Goal: Complete application form

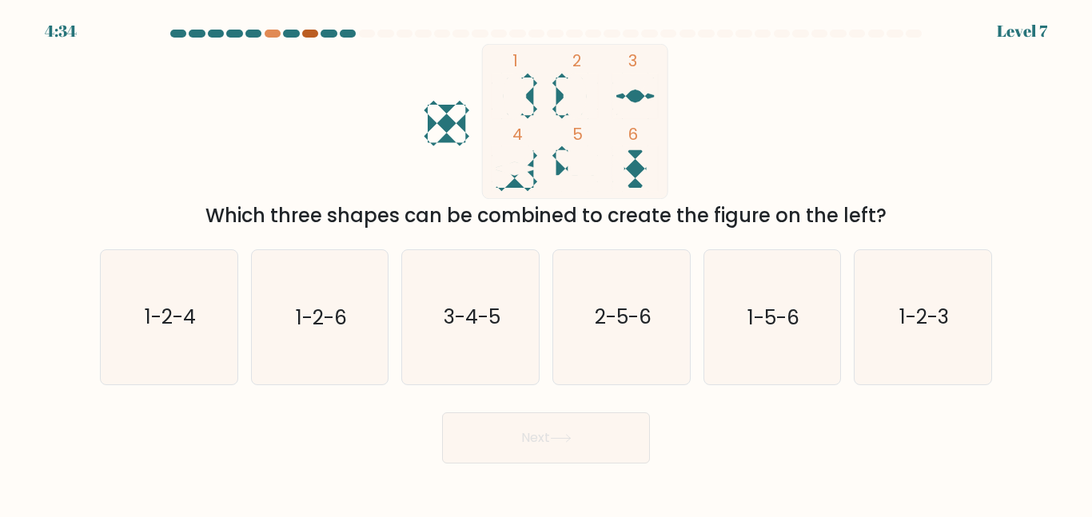
click at [306, 33] on div at bounding box center [310, 34] width 16 height 8
click at [368, 333] on icon "1-2-6" at bounding box center [320, 317] width 134 height 134
click at [546, 263] on input "b. 1-2-6" at bounding box center [546, 261] width 1 height 4
radio input "true"
click at [505, 433] on button "Next" at bounding box center [546, 438] width 208 height 51
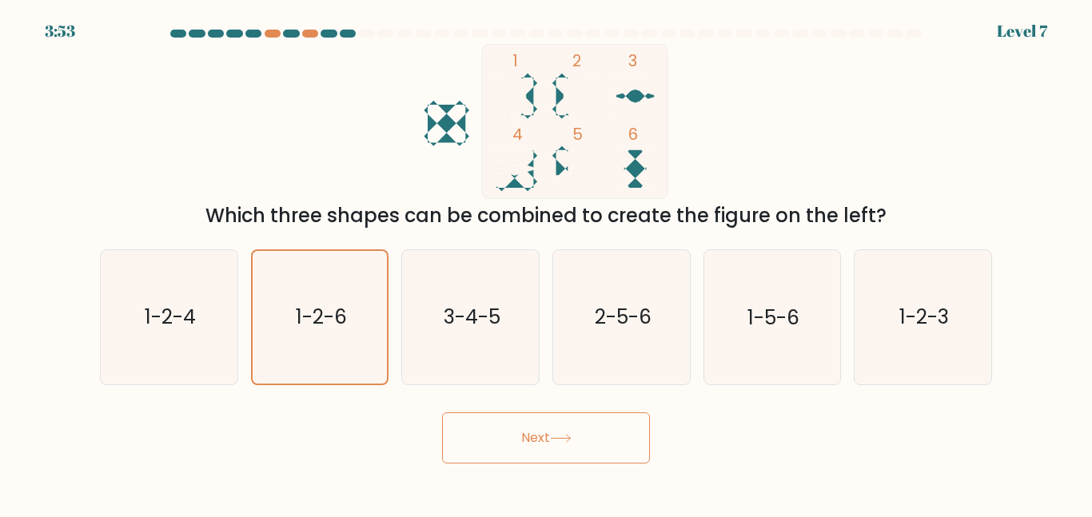
click at [576, 437] on button "Next" at bounding box center [546, 438] width 208 height 51
click at [528, 429] on button "Next" at bounding box center [546, 438] width 208 height 51
